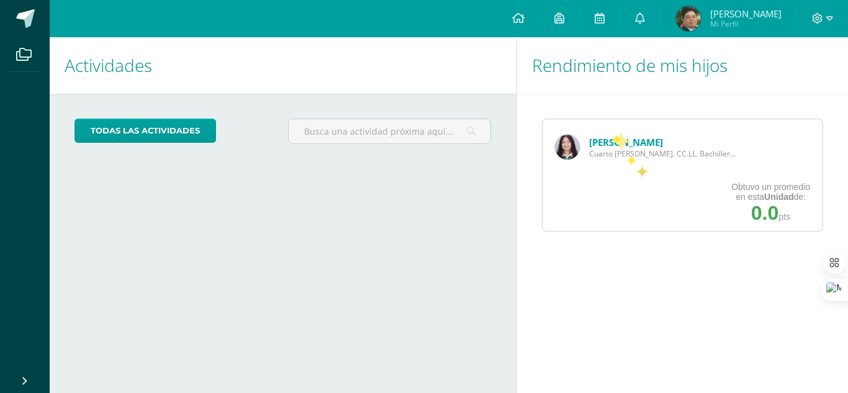
click at [610, 130] on div "María Santos Cuarto Bach. CC.LL. Bachillerato" at bounding box center [647, 147] width 208 height 56
click at [610, 144] on link "[PERSON_NAME]" at bounding box center [626, 142] width 74 height 12
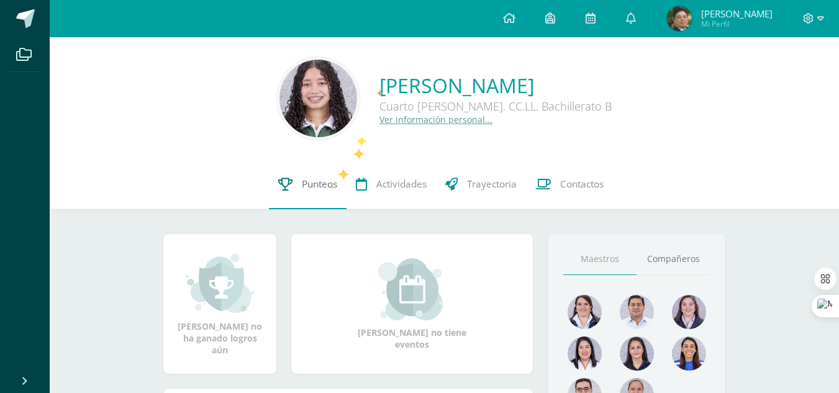
click at [327, 184] on span "Punteos" at bounding box center [319, 184] width 35 height 13
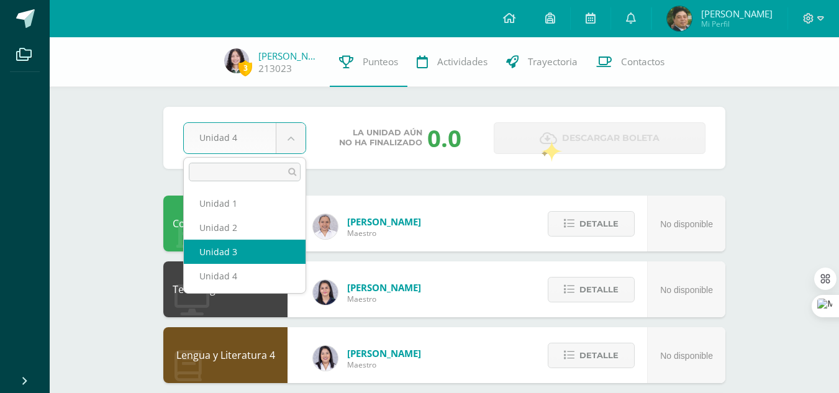
select select "Unidad 3"
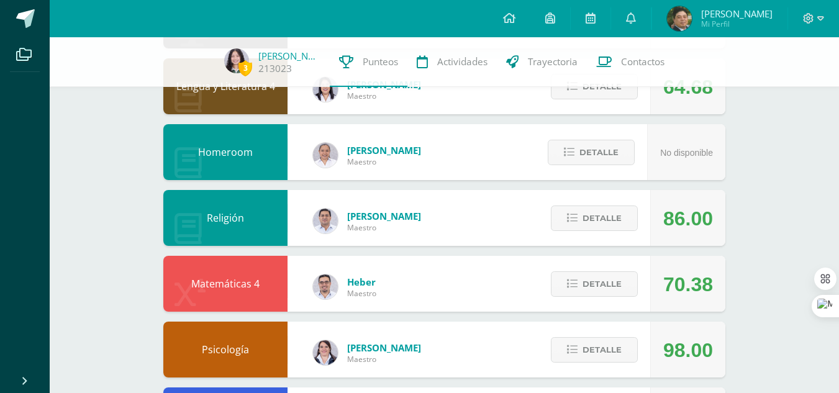
scroll to position [269, 0]
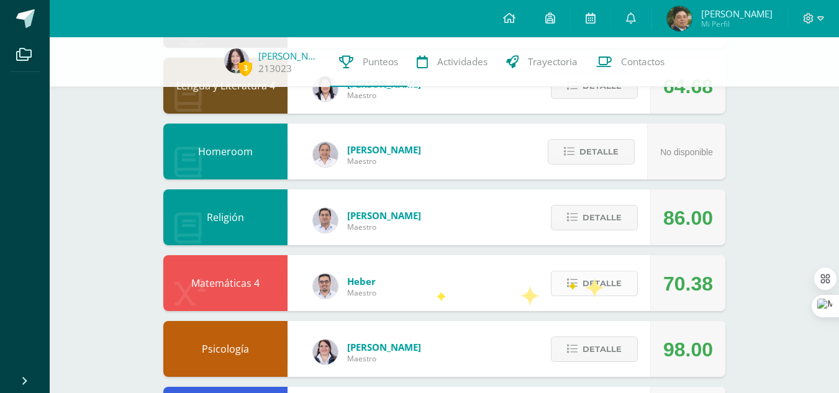
click at [584, 277] on span "Detalle" at bounding box center [601, 283] width 39 height 23
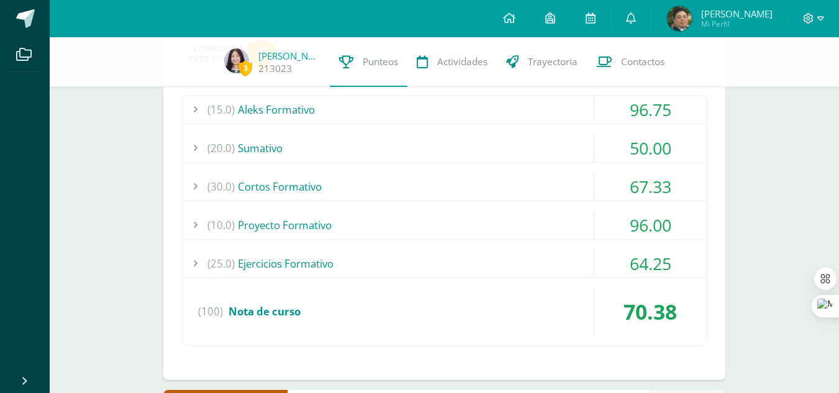
scroll to position [554, 0]
click at [567, 268] on div "(25.0) Ejercicios Formativo" at bounding box center [444, 264] width 523 height 28
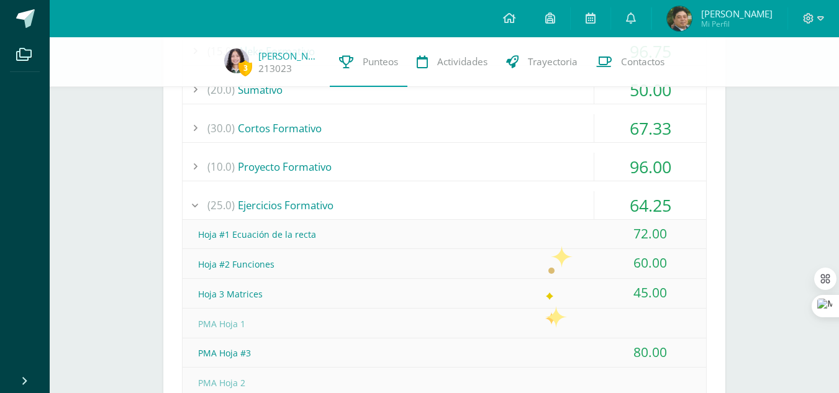
scroll to position [607, 0]
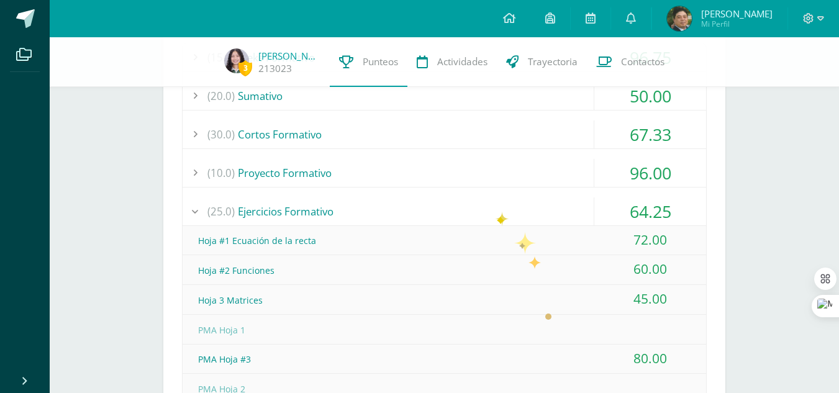
click at [494, 211] on div "(25.0) Ejercicios Formativo" at bounding box center [444, 211] width 523 height 28
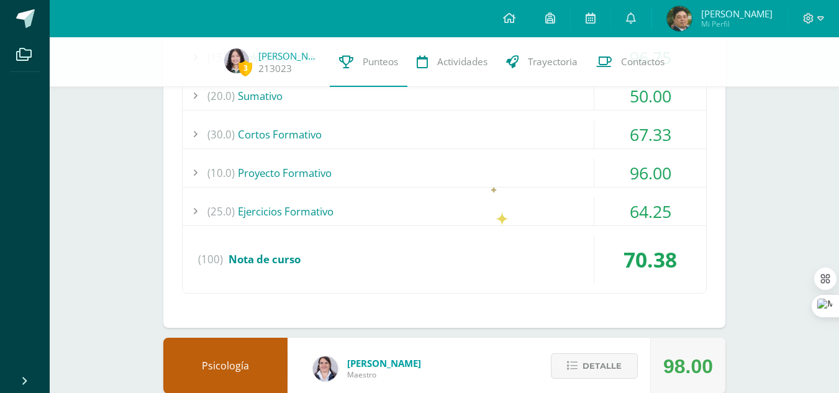
click at [485, 161] on div "(10.0) Proyecto Formativo" at bounding box center [444, 173] width 523 height 28
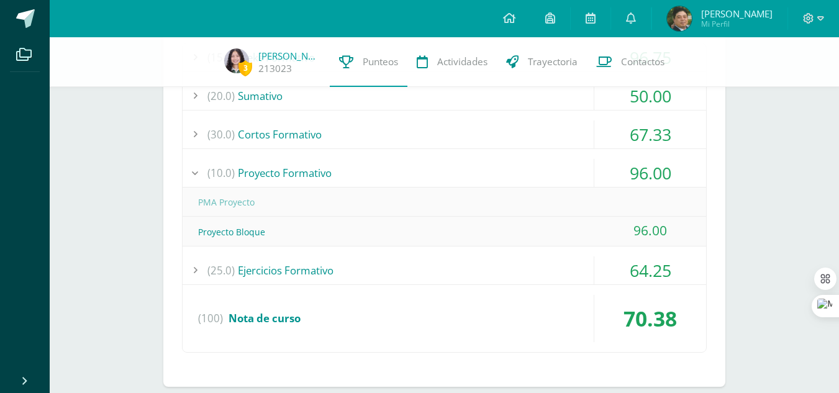
click at [485, 161] on div "(10.0) Proyecto Formativo" at bounding box center [444, 173] width 523 height 28
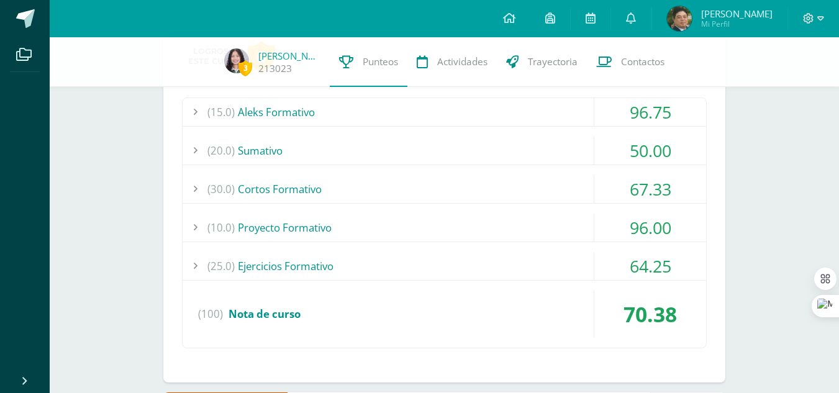
scroll to position [548, 0]
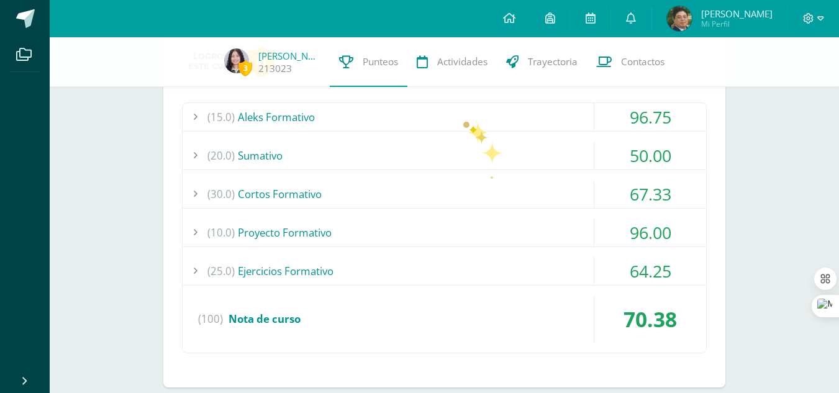
click at [463, 118] on div "(15.0) Aleks Formativo" at bounding box center [444, 117] width 523 height 28
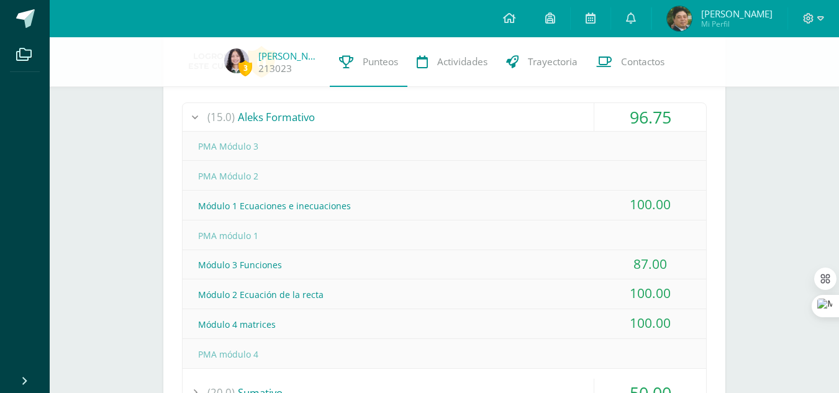
click at [463, 118] on div "(15.0) Aleks Formativo" at bounding box center [444, 117] width 523 height 28
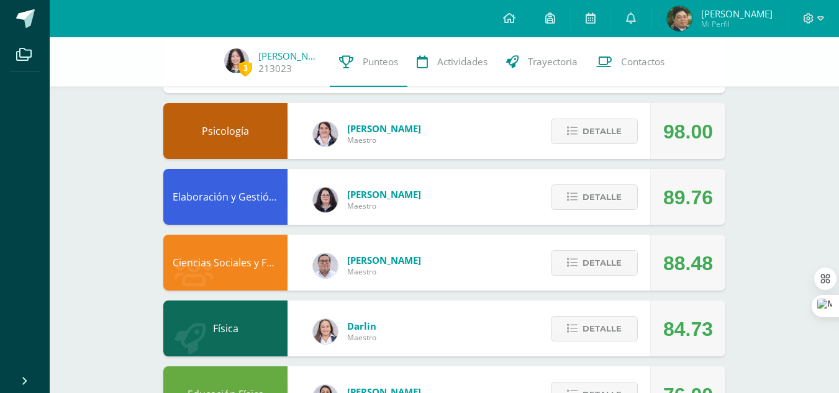
scroll to position [842, 0]
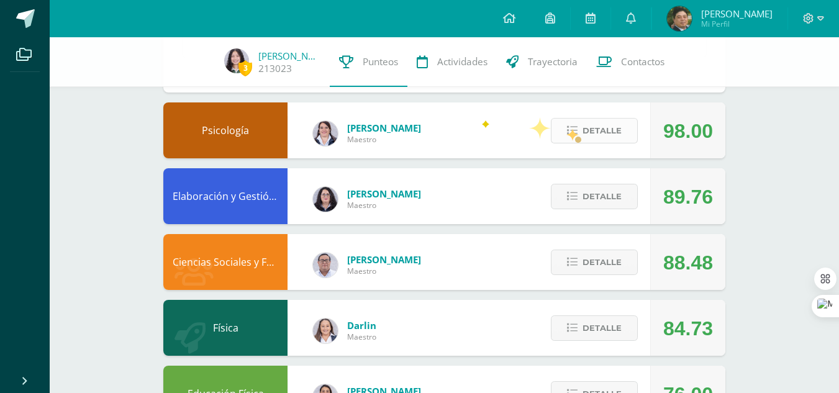
click at [575, 134] on icon at bounding box center [572, 130] width 11 height 11
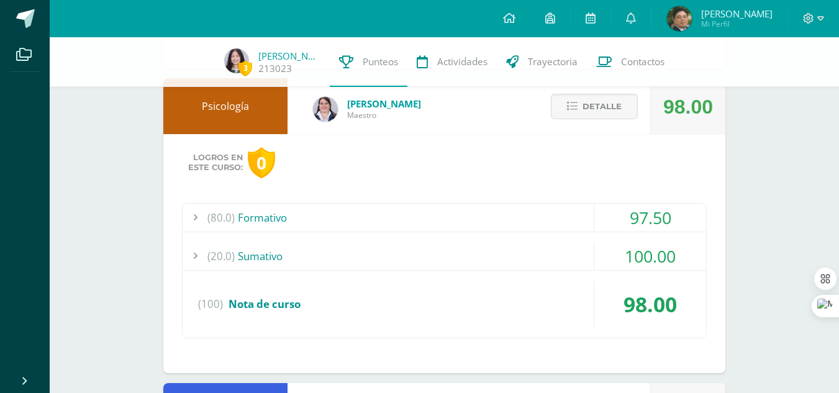
scroll to position [868, 0]
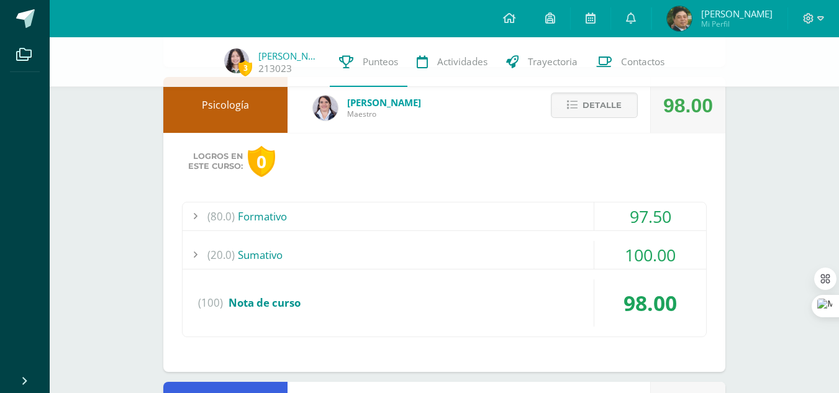
click at [469, 206] on div "(80.0) Formativo" at bounding box center [444, 216] width 523 height 28
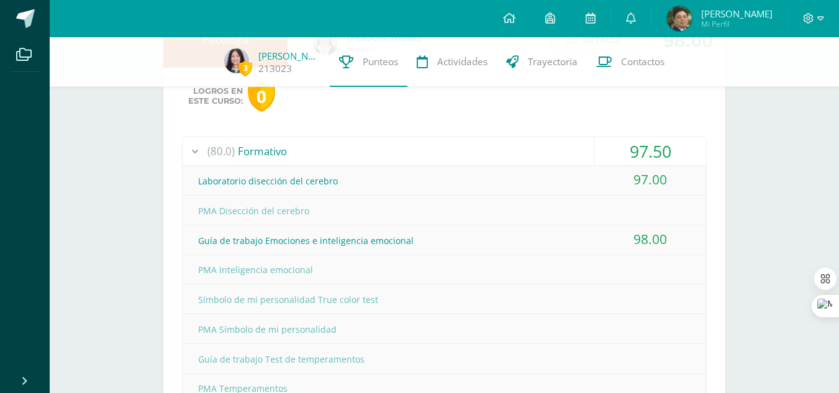
scroll to position [931, 0]
click at [468, 160] on div "(80.0) Formativo" at bounding box center [444, 153] width 523 height 28
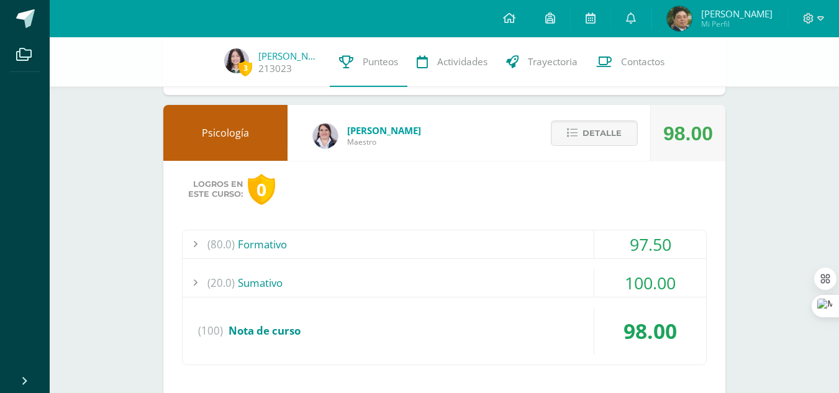
scroll to position [839, 0]
click at [587, 142] on span "Detalle" at bounding box center [601, 133] width 39 height 23
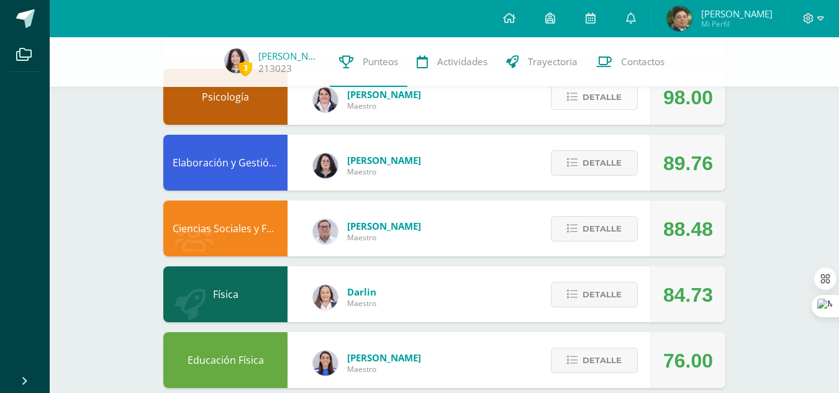
scroll to position [887, 0]
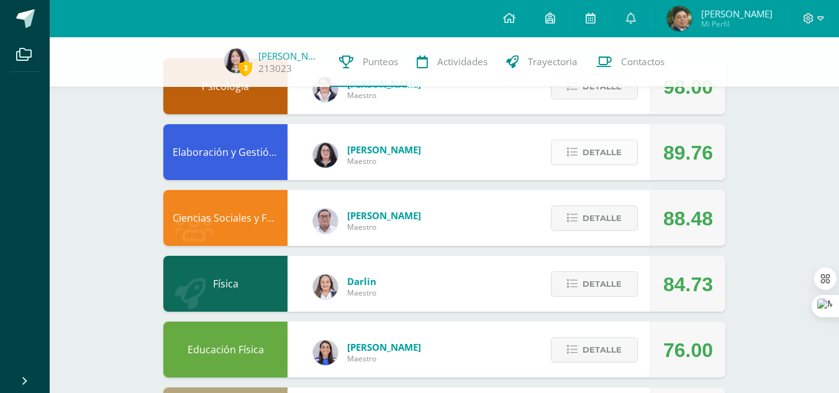
click at [598, 156] on span "Detalle" at bounding box center [601, 152] width 39 height 23
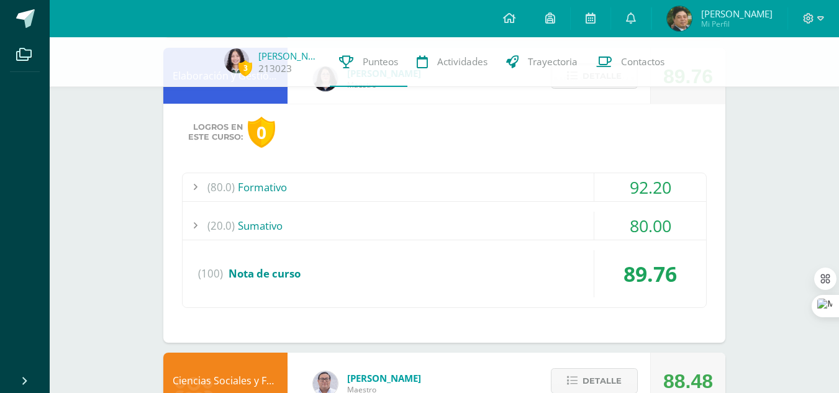
scroll to position [968, 0]
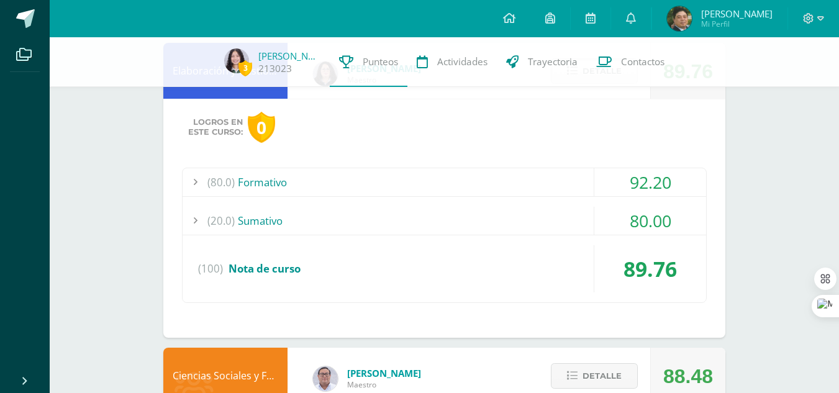
click at [556, 236] on div "(80.0) Formativo 92.20 Dramatización grupal: Personas indispensables en la real…" at bounding box center [444, 235] width 525 height 135
click at [541, 219] on div "(20.0) Sumativo" at bounding box center [444, 221] width 523 height 28
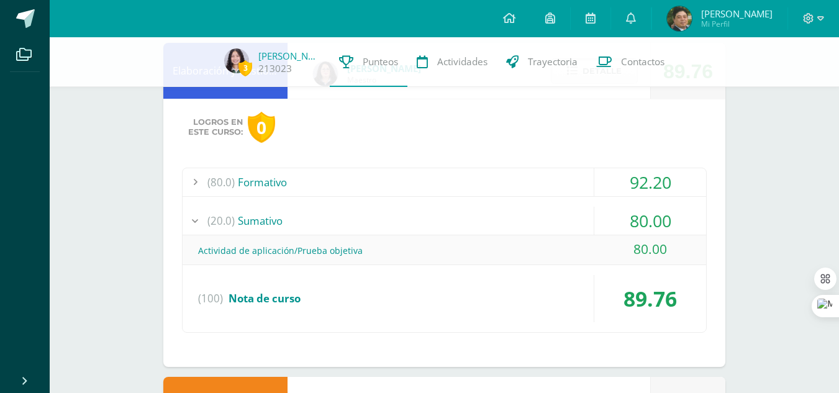
click at [514, 178] on div "(80.0) Formativo" at bounding box center [444, 182] width 523 height 28
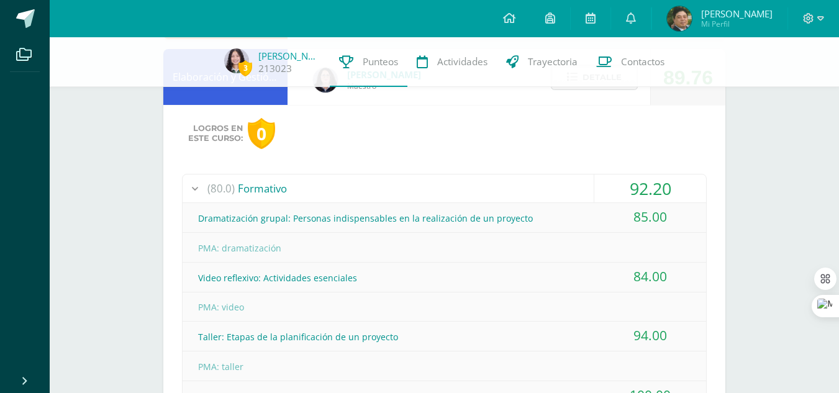
click at [485, 192] on div "(80.0) Formativo" at bounding box center [444, 188] width 523 height 28
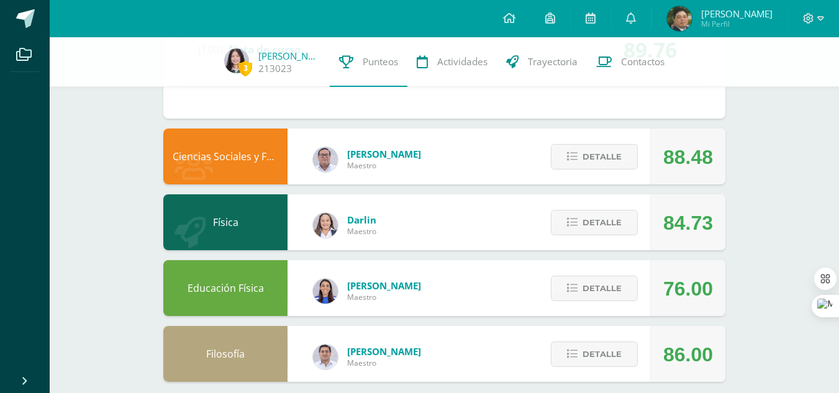
scroll to position [1201, 0]
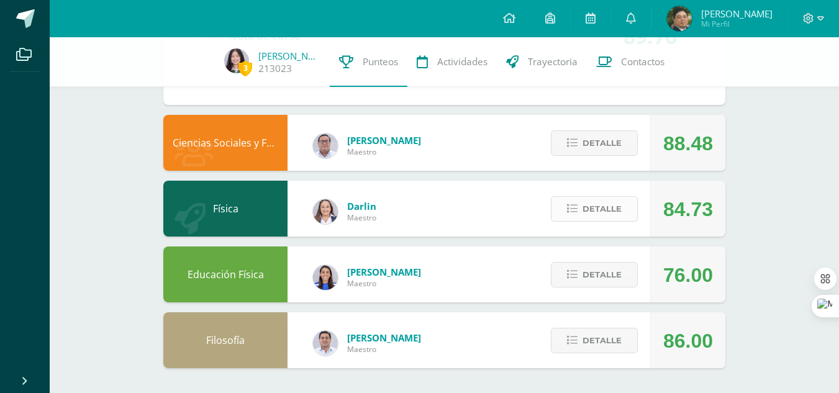
click at [592, 205] on span "Detalle" at bounding box center [601, 208] width 39 height 23
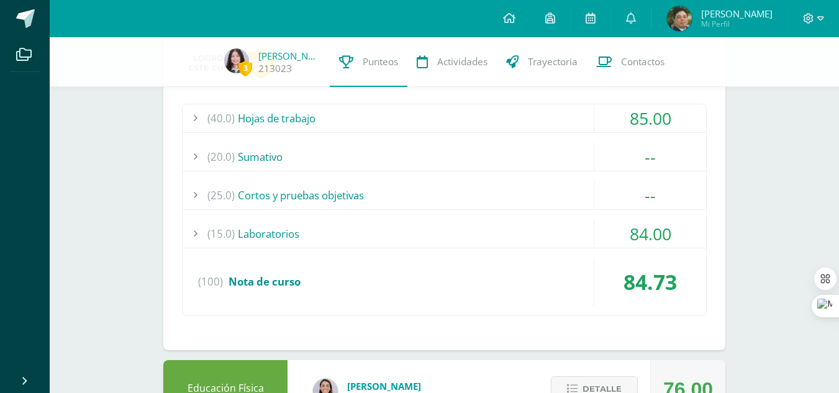
scroll to position [1403, 0]
click at [446, 179] on div "(40.0) Hojas de trabajo 85.00 Ejercitación dinámica 85.00" at bounding box center [444, 209] width 525 height 212
click at [451, 197] on div "(25.0) Cortos y pruebas objetivas" at bounding box center [444, 195] width 523 height 28
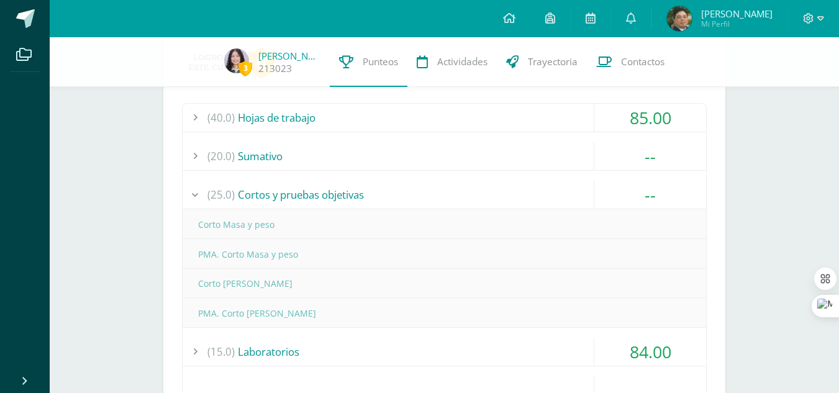
click at [451, 197] on div "(25.0) Cortos y pruebas objetivas" at bounding box center [444, 195] width 523 height 28
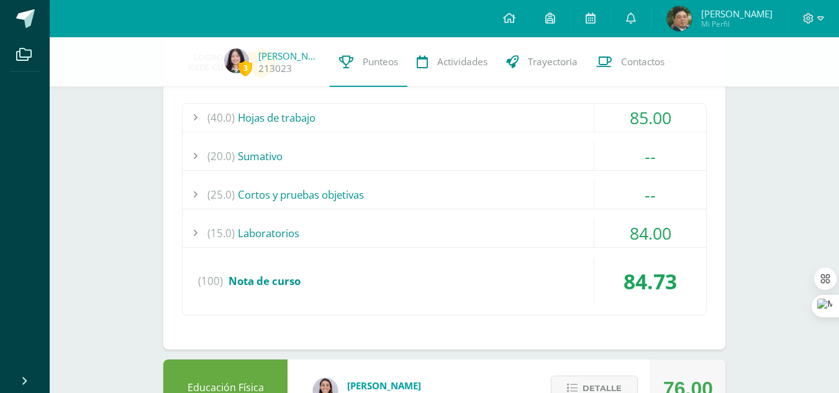
scroll to position [1374, 0]
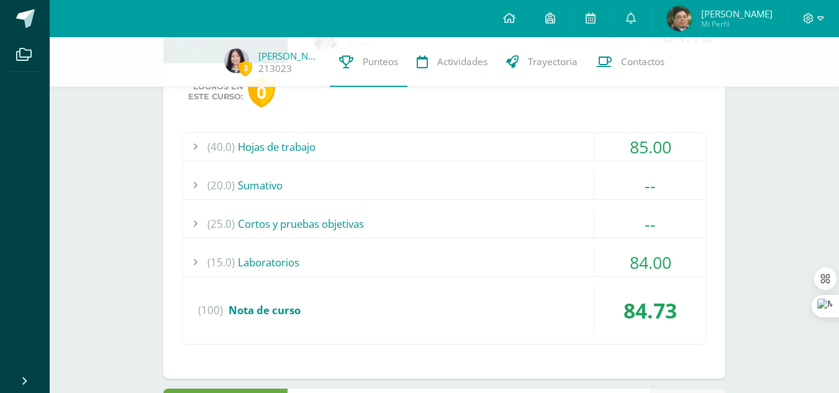
click at [388, 168] on div "(40.0) Hojas de trabajo 85.00 Ejercitación dinámica 85.00" at bounding box center [444, 238] width 525 height 212
click at [397, 184] on div "(20.0) Sumativo" at bounding box center [444, 185] width 523 height 28
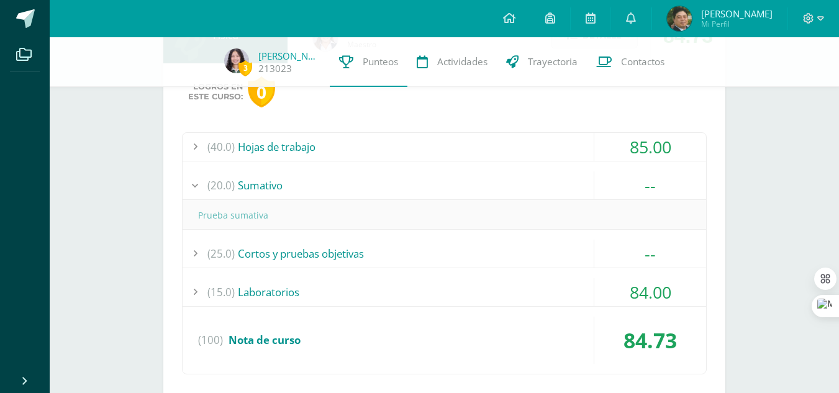
click at [397, 184] on div "(20.0) Sumativo" at bounding box center [444, 185] width 523 height 28
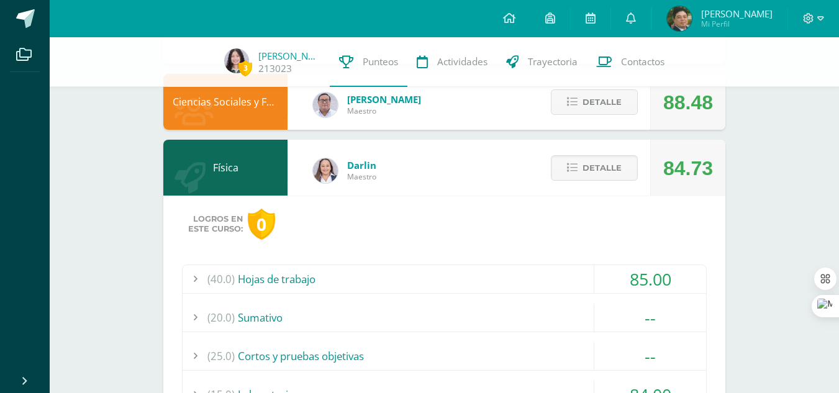
scroll to position [1240, 0]
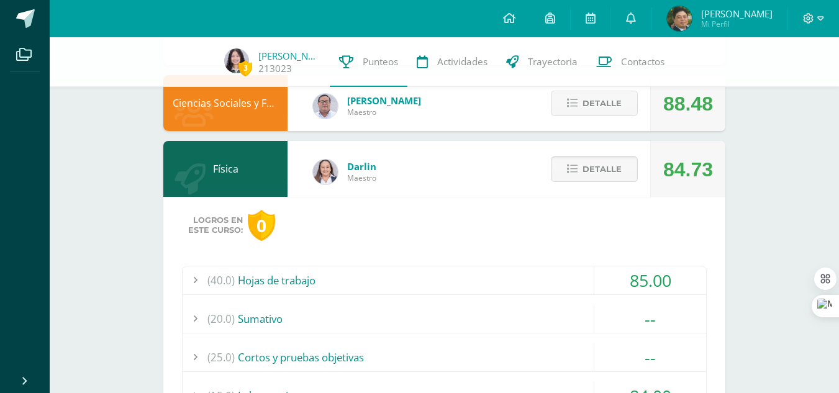
click at [569, 166] on icon at bounding box center [572, 169] width 11 height 11
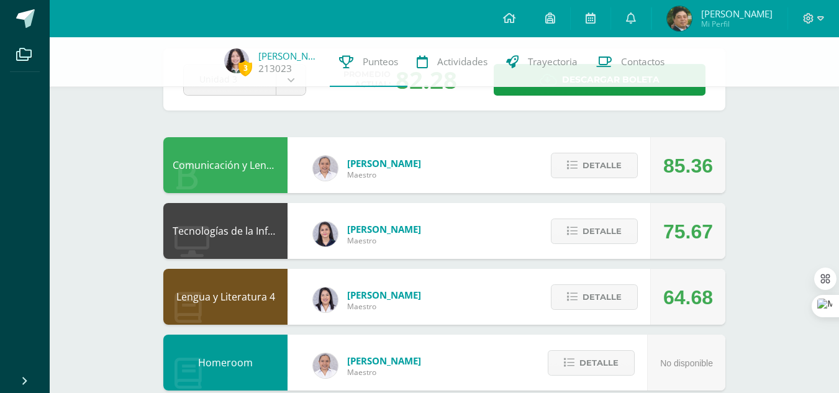
scroll to position [0, 0]
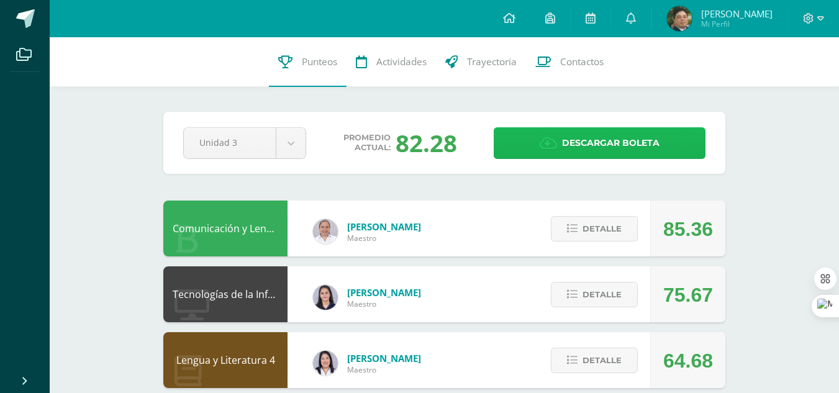
click at [569, 156] on span "Descargar boleta" at bounding box center [610, 143] width 97 height 30
